Goal: Task Accomplishment & Management: Complete application form

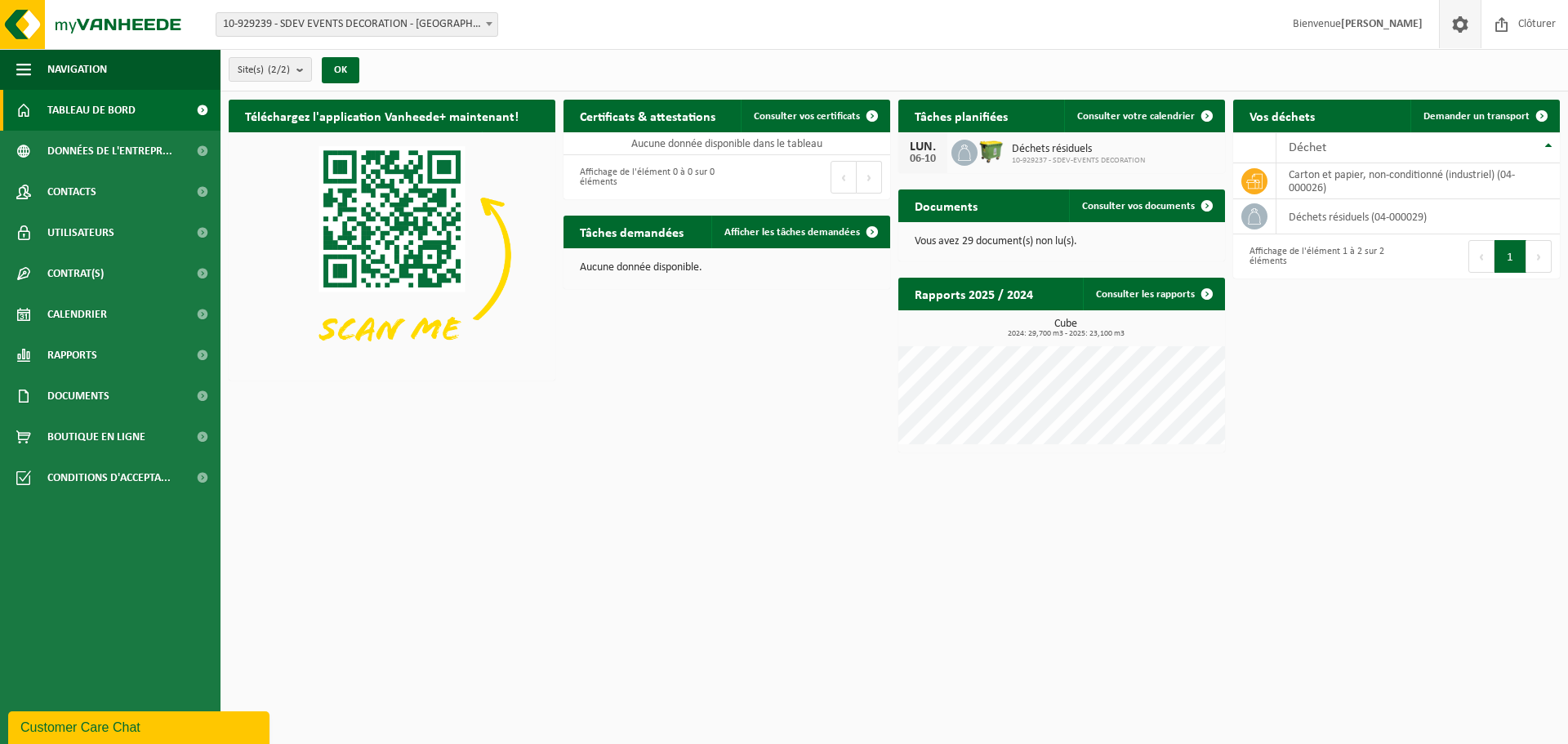
click at [1457, 26] on span at bounding box center [1460, 24] width 25 height 48
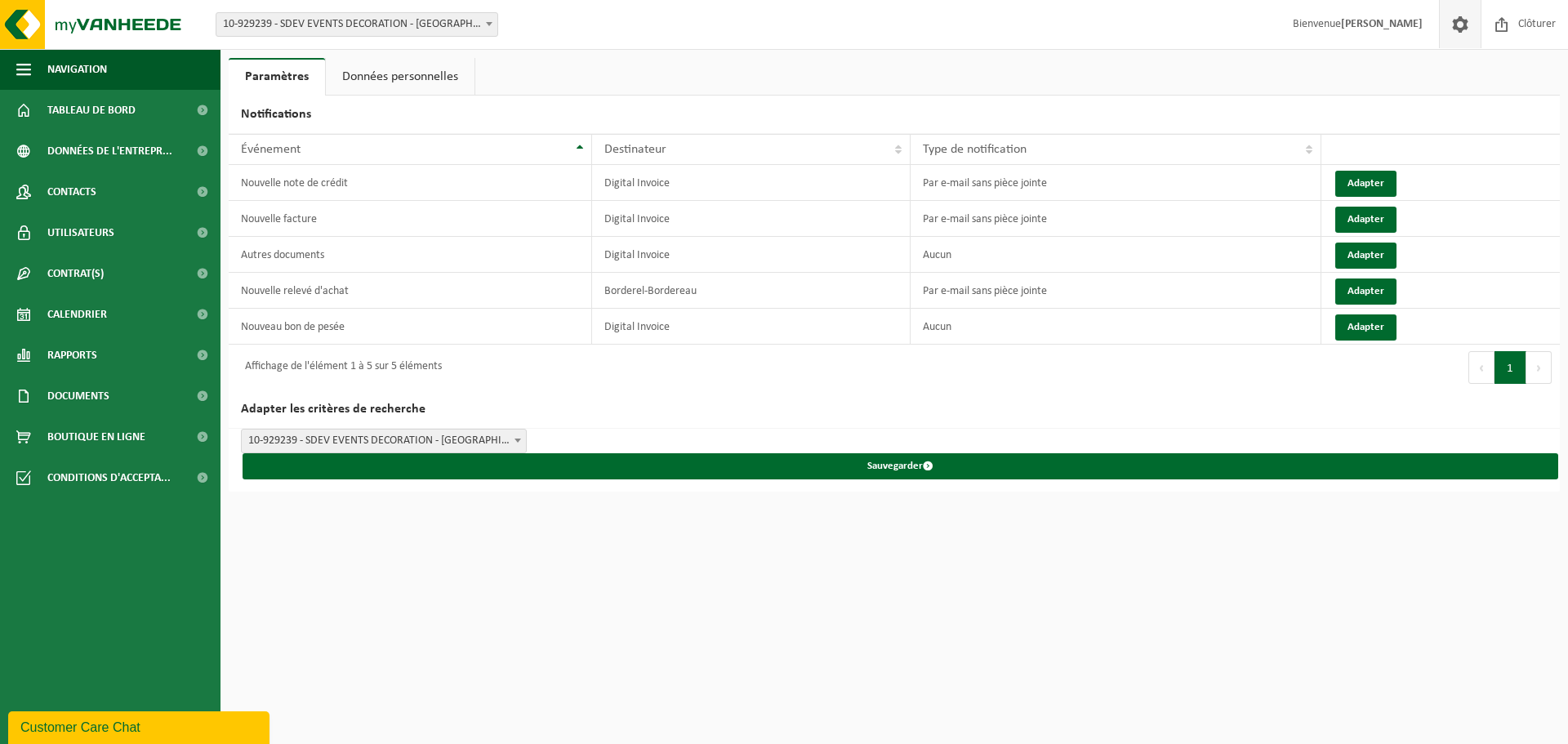
click at [406, 76] on link "Données personnelles" at bounding box center [399, 76] width 148 height 37
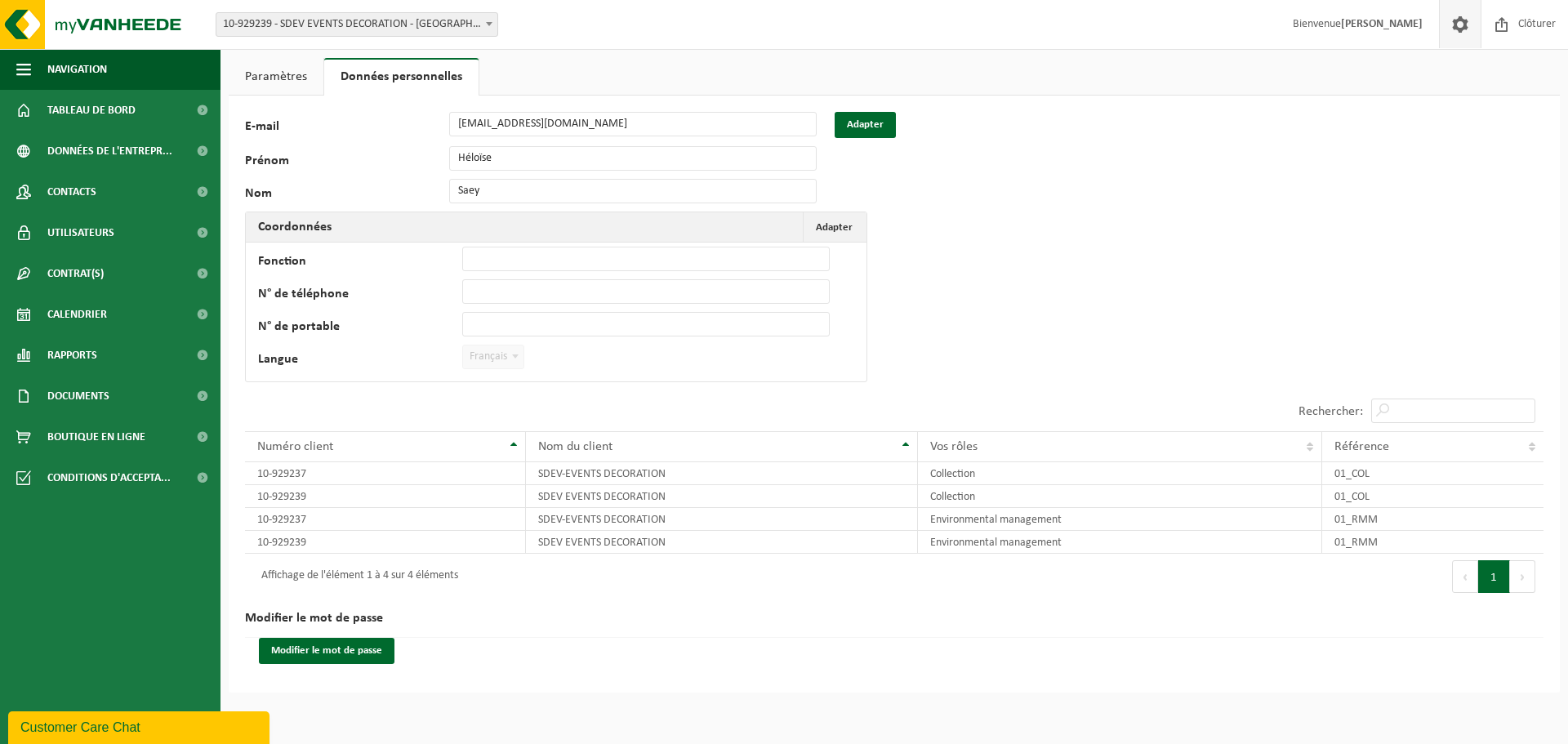
drag, startPoint x: 381, startPoint y: 650, endPoint x: 928, endPoint y: 590, distance: 550.3
click at [929, 589] on div "Premier Précédent 1 Suivant Dernier" at bounding box center [1219, 576] width 649 height 46
click at [160, 232] on link "Utilisateurs" at bounding box center [110, 232] width 220 height 41
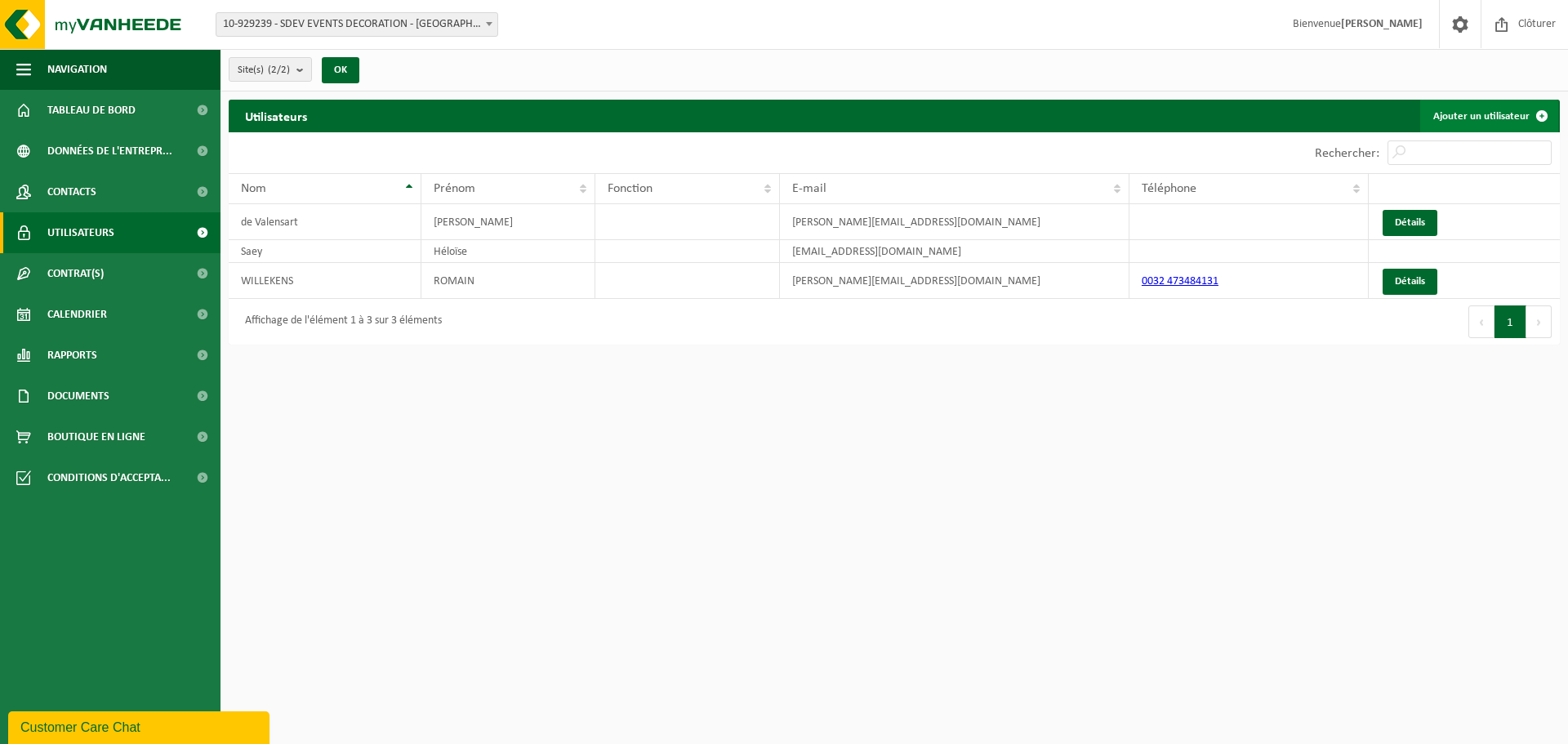
click at [1486, 114] on link "Ajouter un utilisateur" at bounding box center [1488, 115] width 138 height 32
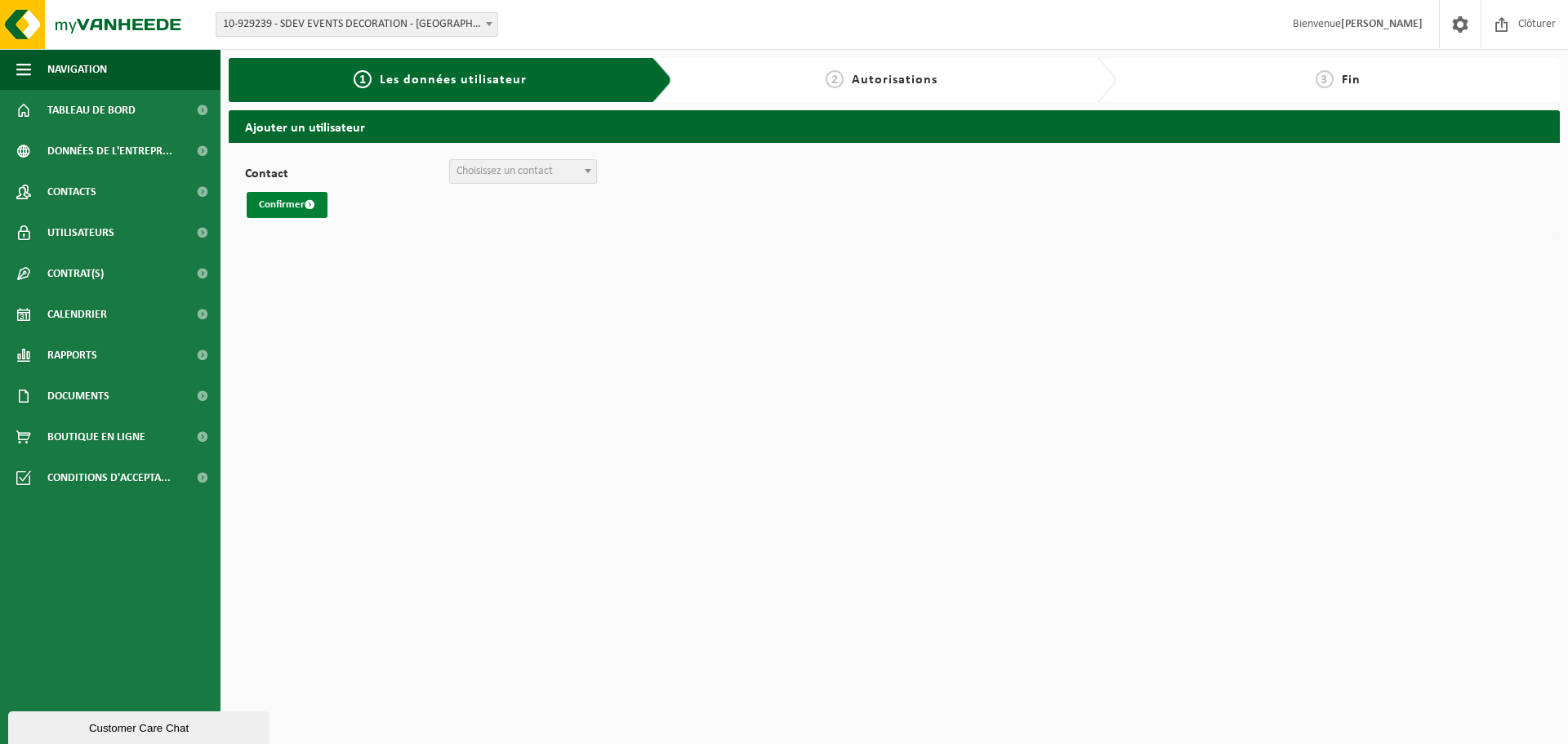
click at [303, 210] on button "Confirmer" at bounding box center [287, 205] width 81 height 27
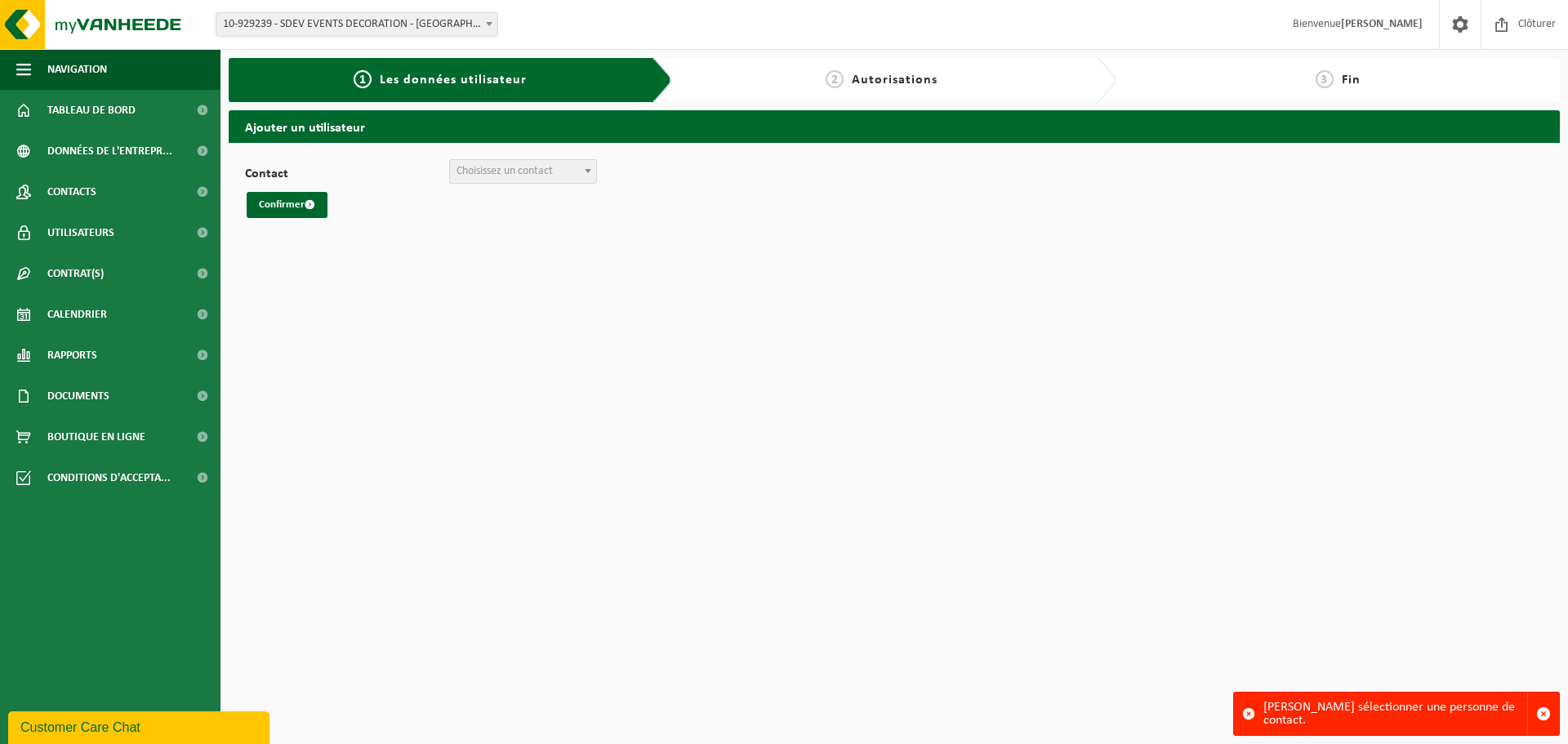
click at [480, 175] on span "Choisissez un contact" at bounding box center [504, 171] width 96 height 12
select select "0"
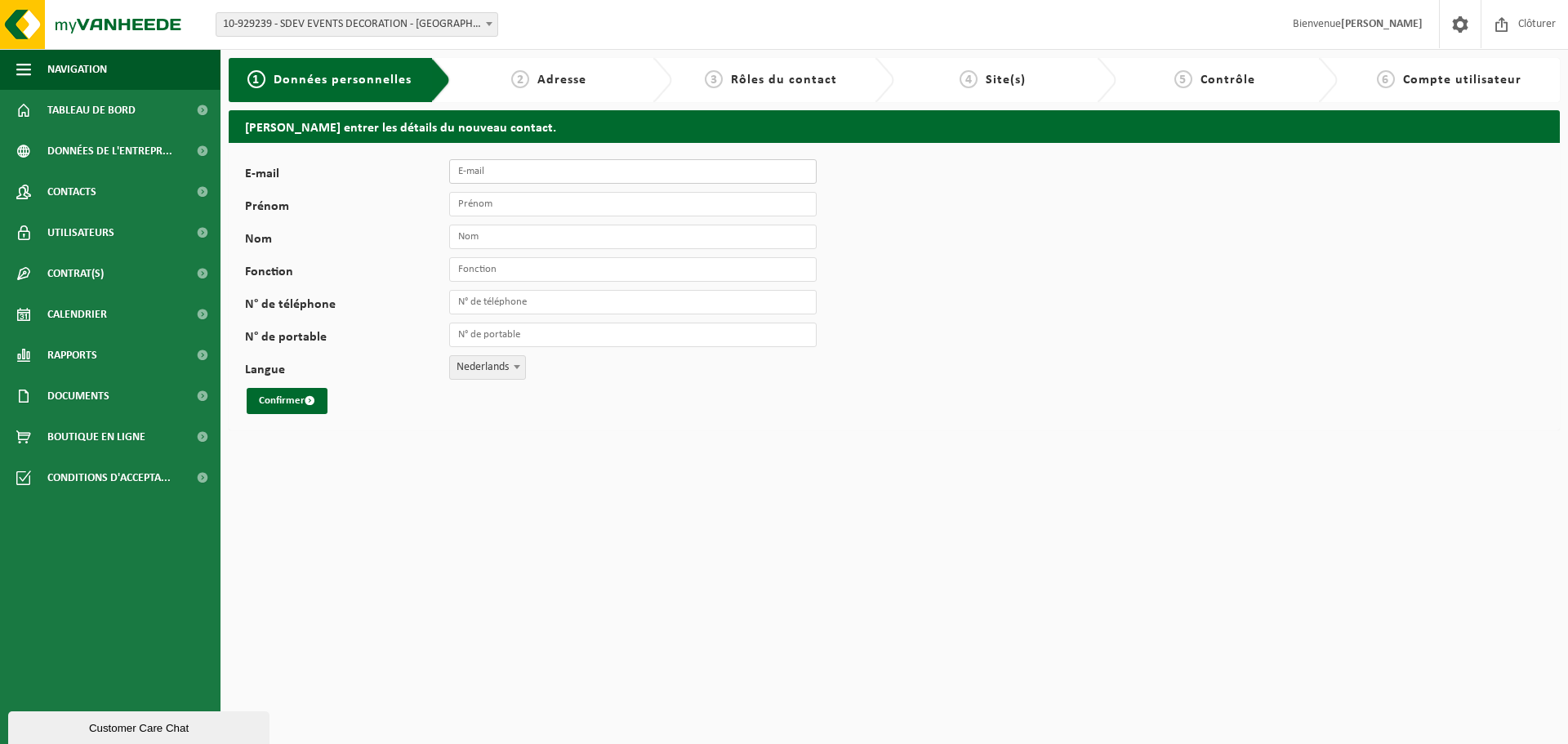
drag, startPoint x: 466, startPoint y: 176, endPoint x: 457, endPoint y: 191, distance: 17.5
click at [466, 176] on input "E-mail" at bounding box center [633, 172] width 368 height 25
click at [519, 176] on input "[PERSON_NAME][EMAIL_ADDRESS][DOMAIN_NAME]" at bounding box center [633, 172] width 368 height 25
type input "[PERSON_NAME][EMAIL_ADDRESS][DOMAIN_NAME]"
click at [514, 204] on input "Prénom" at bounding box center [633, 205] width 368 height 25
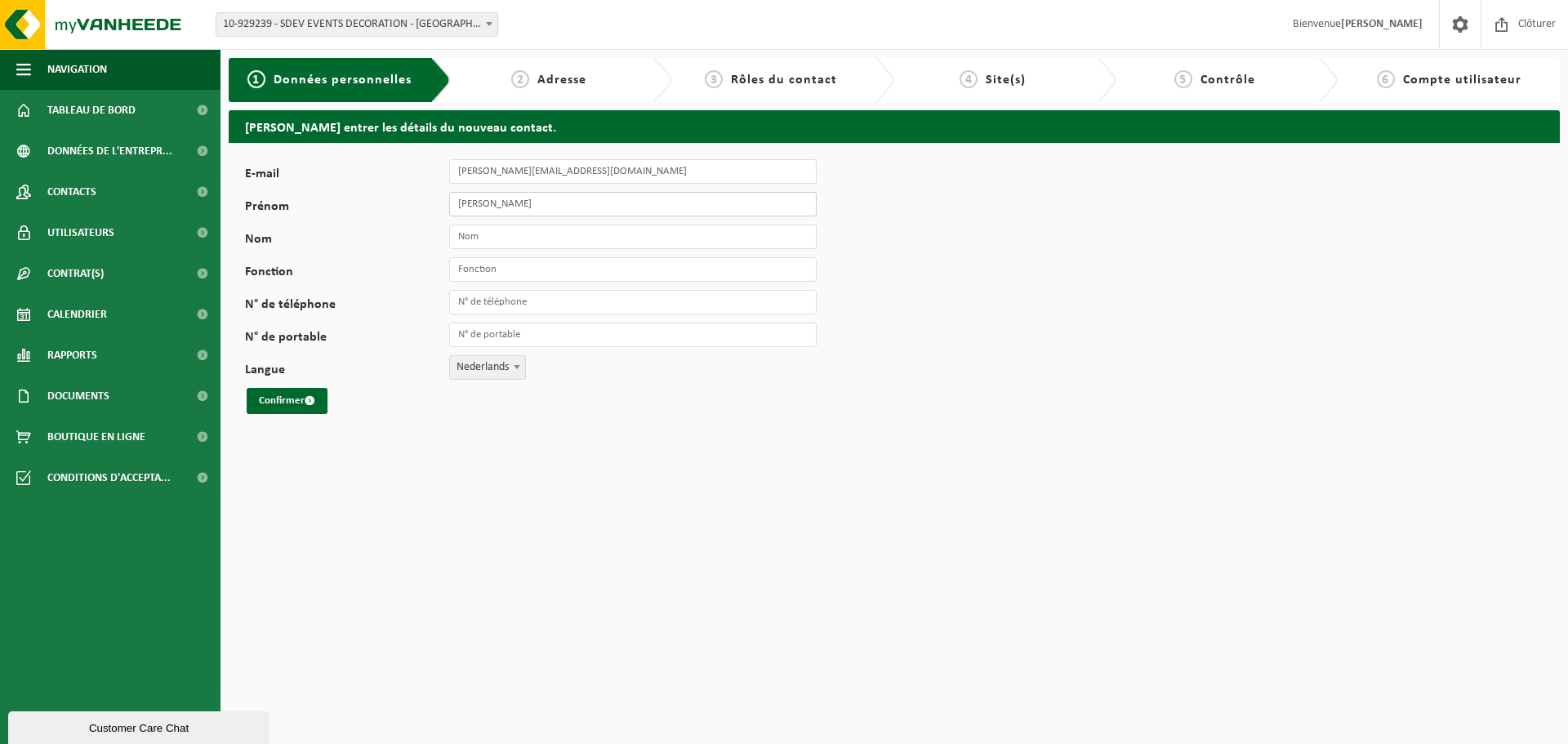
type input "Charline"
click at [528, 247] on input "Nom" at bounding box center [633, 237] width 368 height 25
type input "Tombus"
click at [536, 304] on input "N° de téléphone" at bounding box center [633, 302] width 368 height 25
type input "[PHONE_NUMBER]"
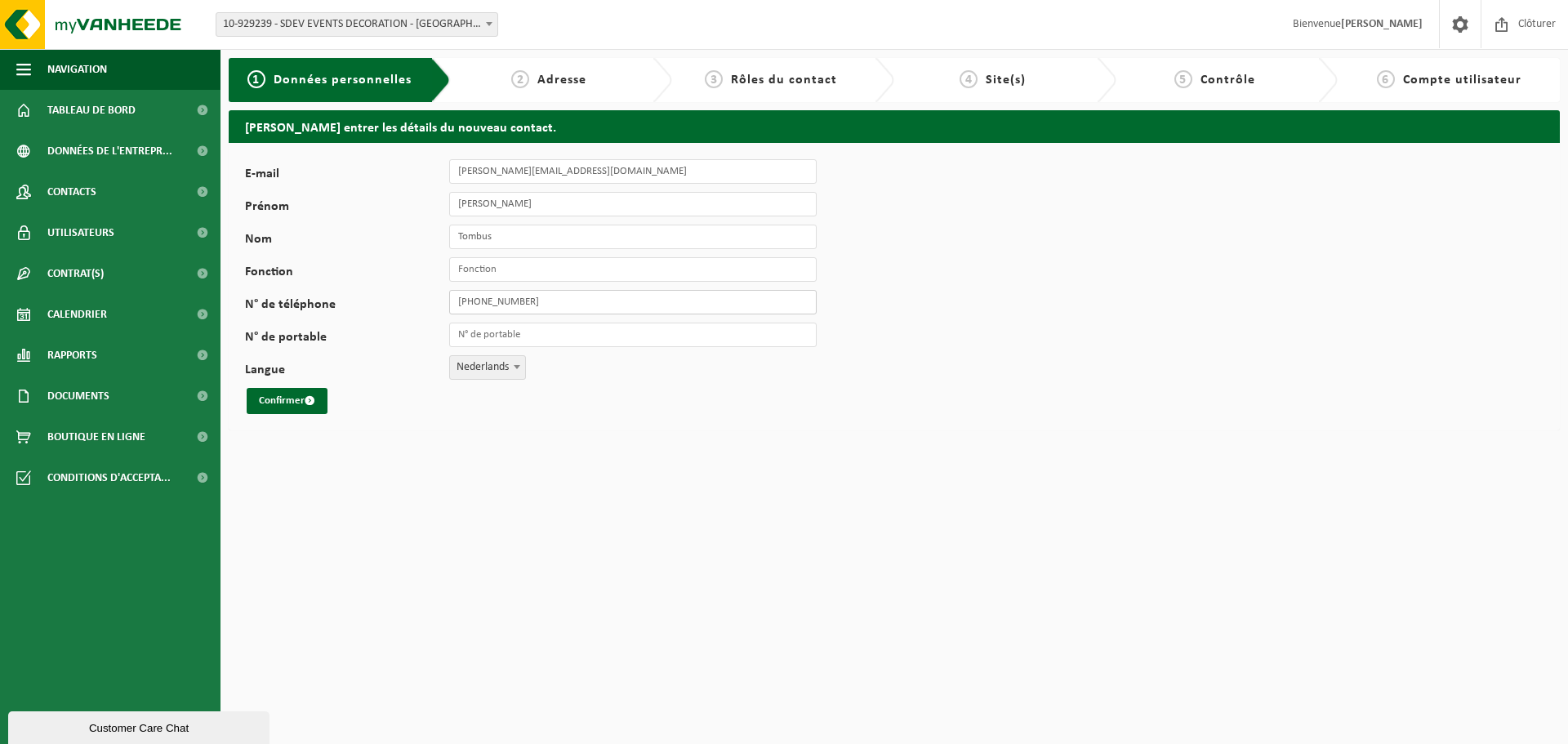
drag, startPoint x: 550, startPoint y: 301, endPoint x: 452, endPoint y: 304, distance: 98.0
click at [452, 304] on input "[PHONE_NUMBER]" at bounding box center [633, 302] width 368 height 25
click at [487, 324] on input "N° de portable" at bounding box center [633, 335] width 368 height 25
paste input "[PHONE_NUMBER]"
type input "[PHONE_NUMBER]"
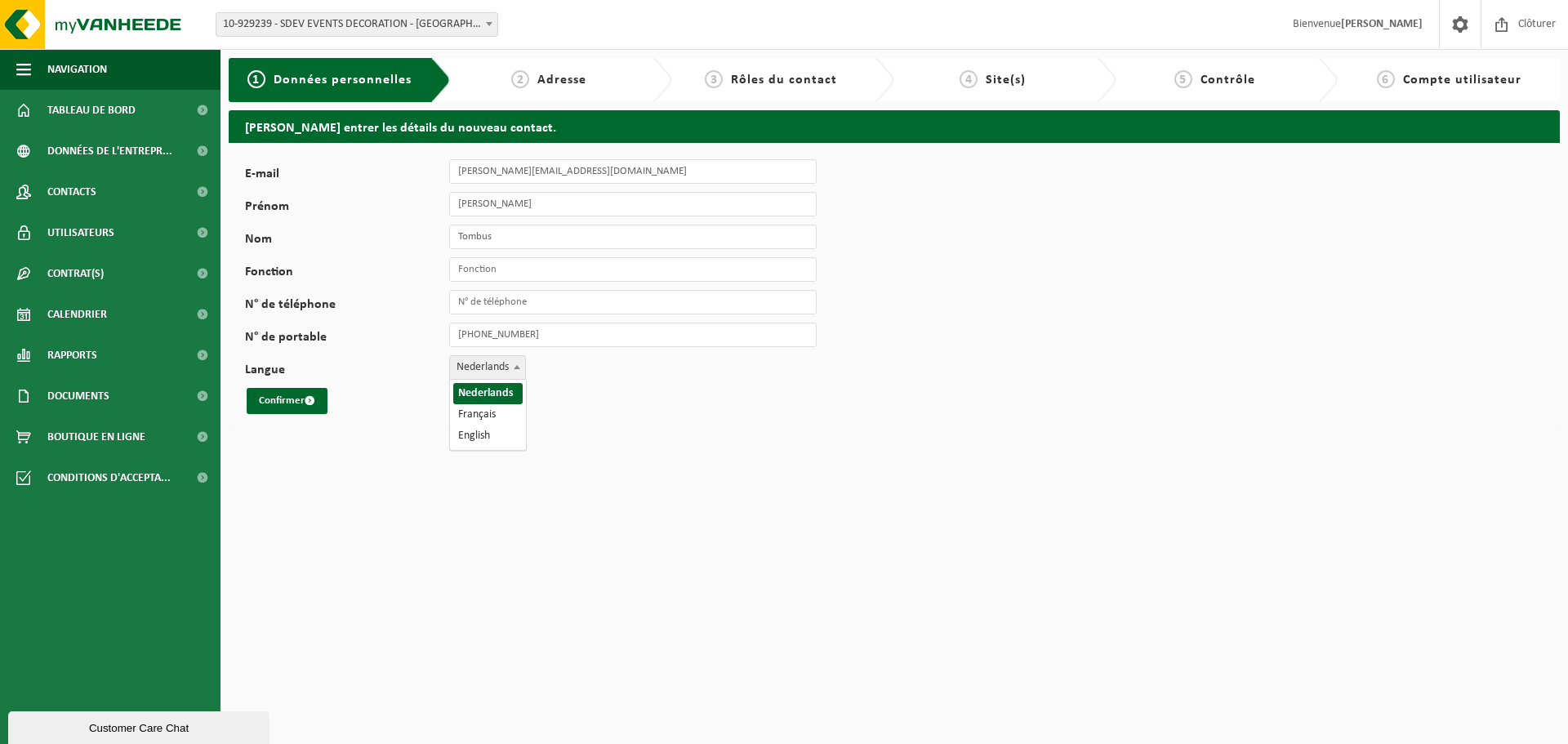
click at [510, 359] on span "Nederlands" at bounding box center [487, 368] width 77 height 25
select select "1"
click at [304, 406] on button "Confirmer" at bounding box center [287, 401] width 81 height 27
